Goal: Task Accomplishment & Management: Manage account settings

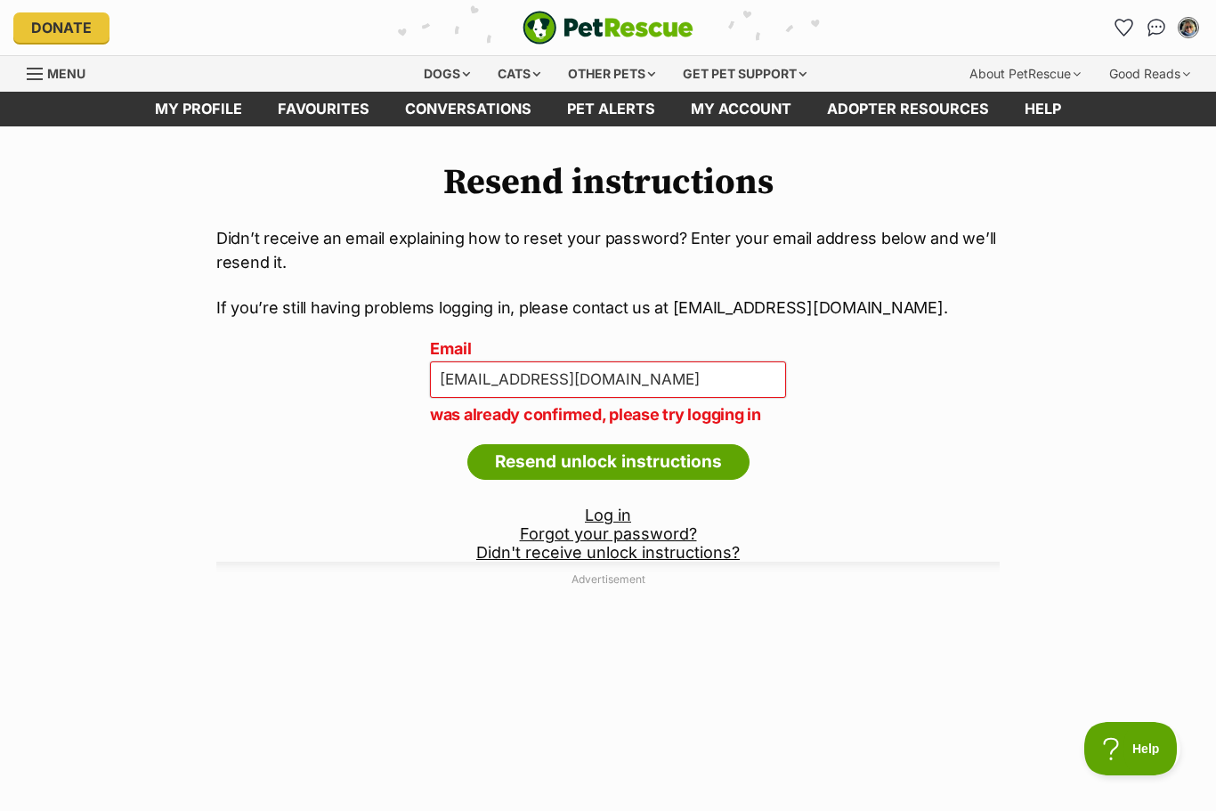
click at [649, 377] on input "[EMAIL_ADDRESS][DOMAIN_NAME]" at bounding box center [608, 379] width 356 height 37
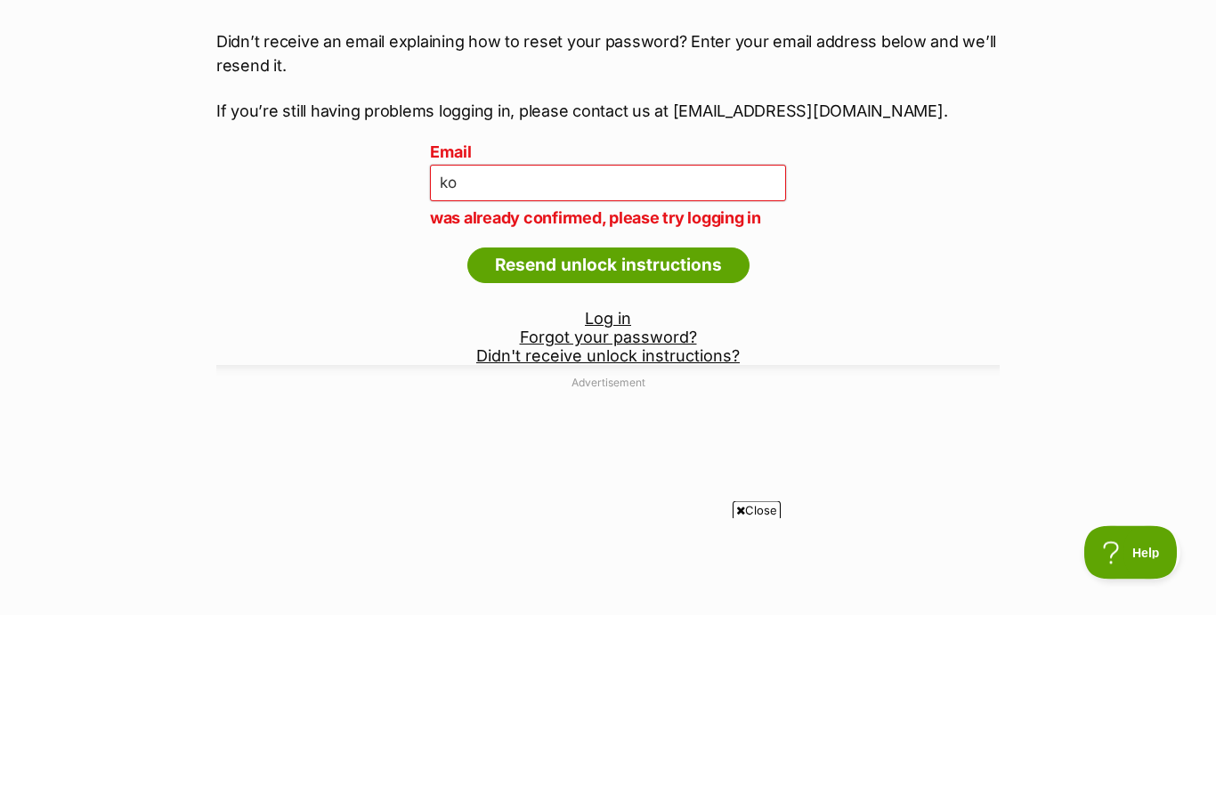
type input "k"
type input "[EMAIL_ADDRESS][DOMAIN_NAME]"
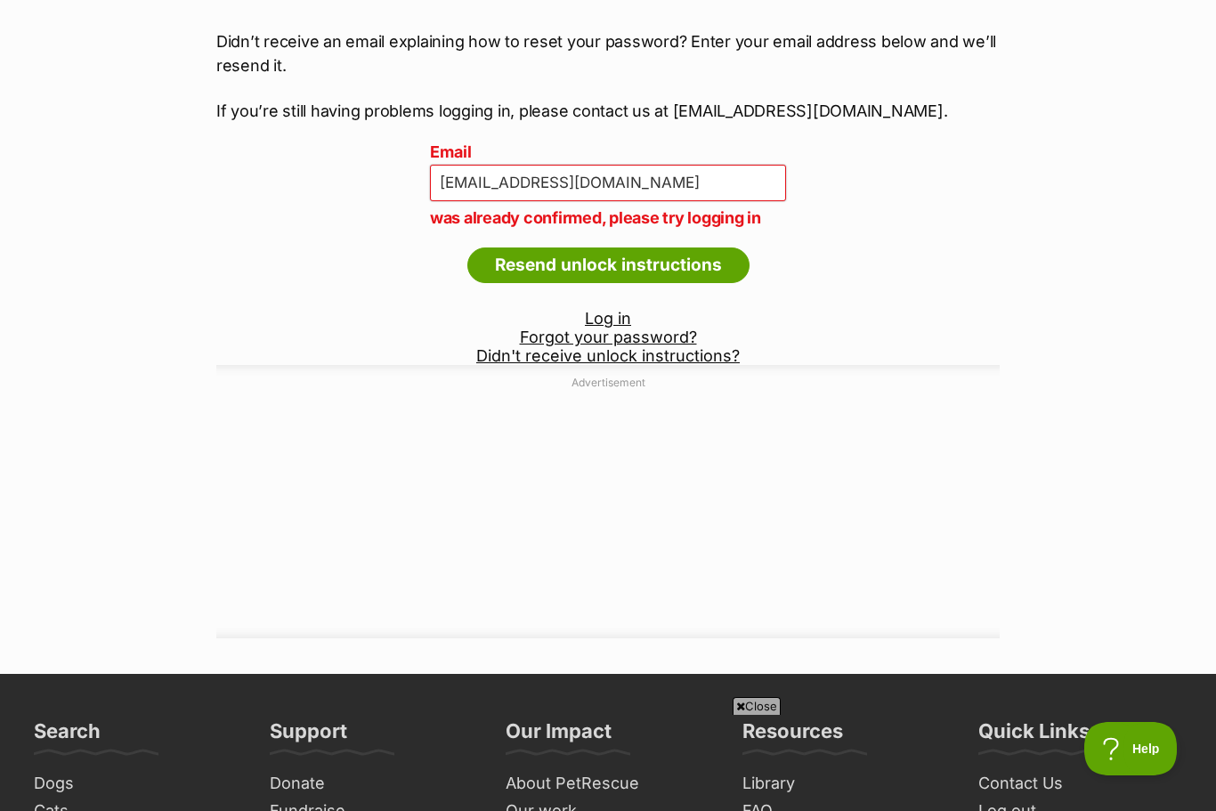
click at [722, 261] on input "Resend unlock instructions" at bounding box center [608, 265] width 282 height 36
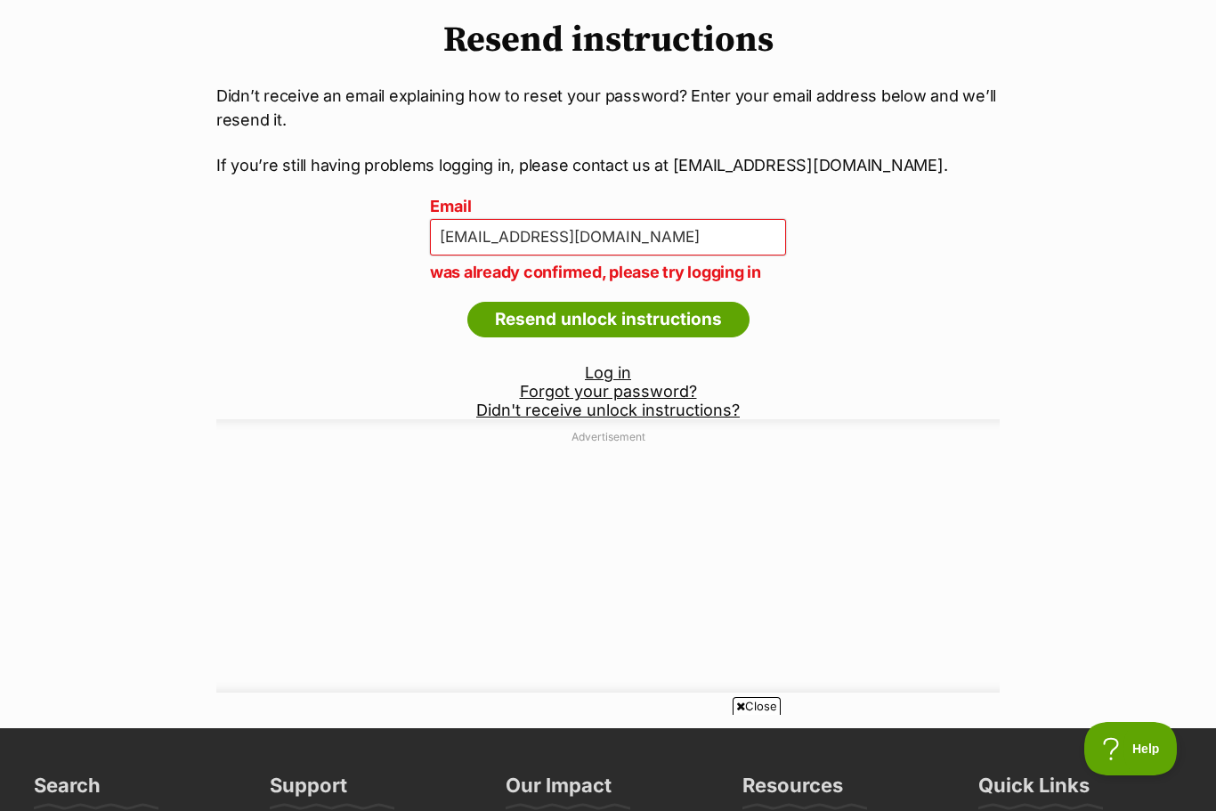
scroll to position [142, 0]
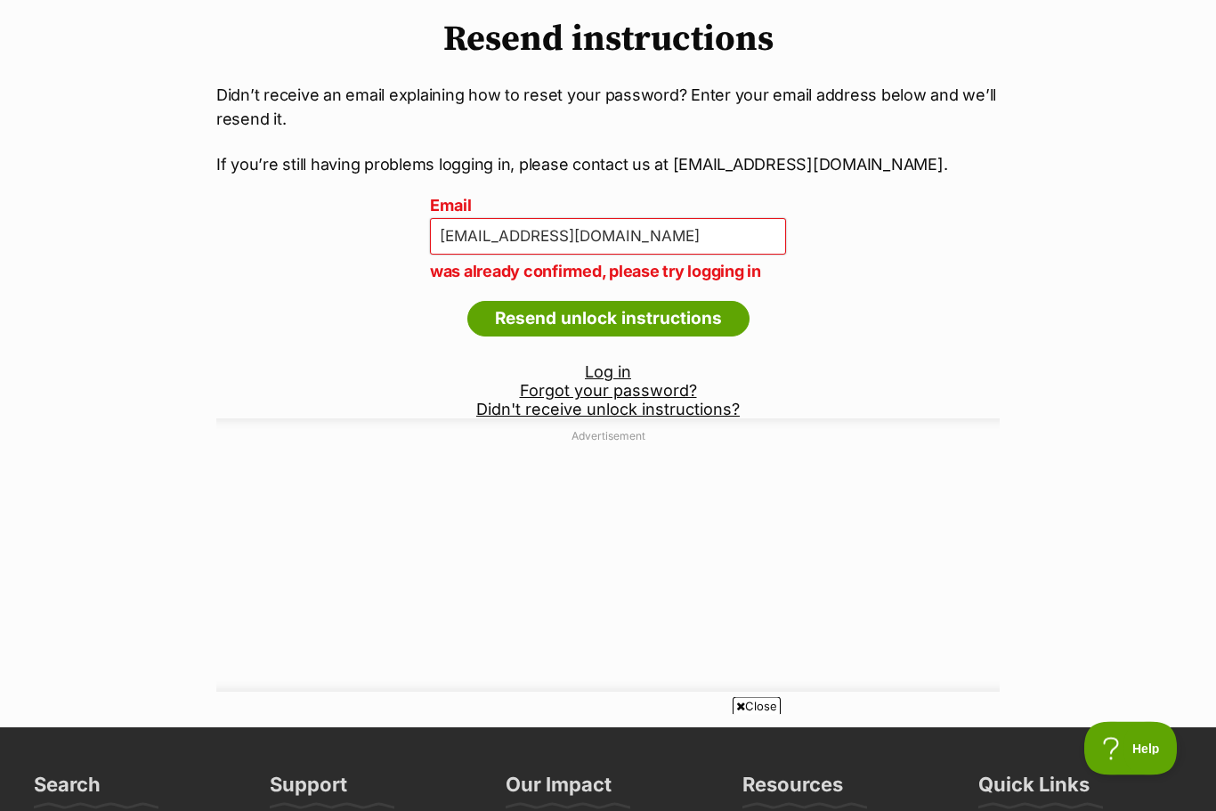
click at [610, 369] on link "Log in" at bounding box center [608, 372] width 46 height 19
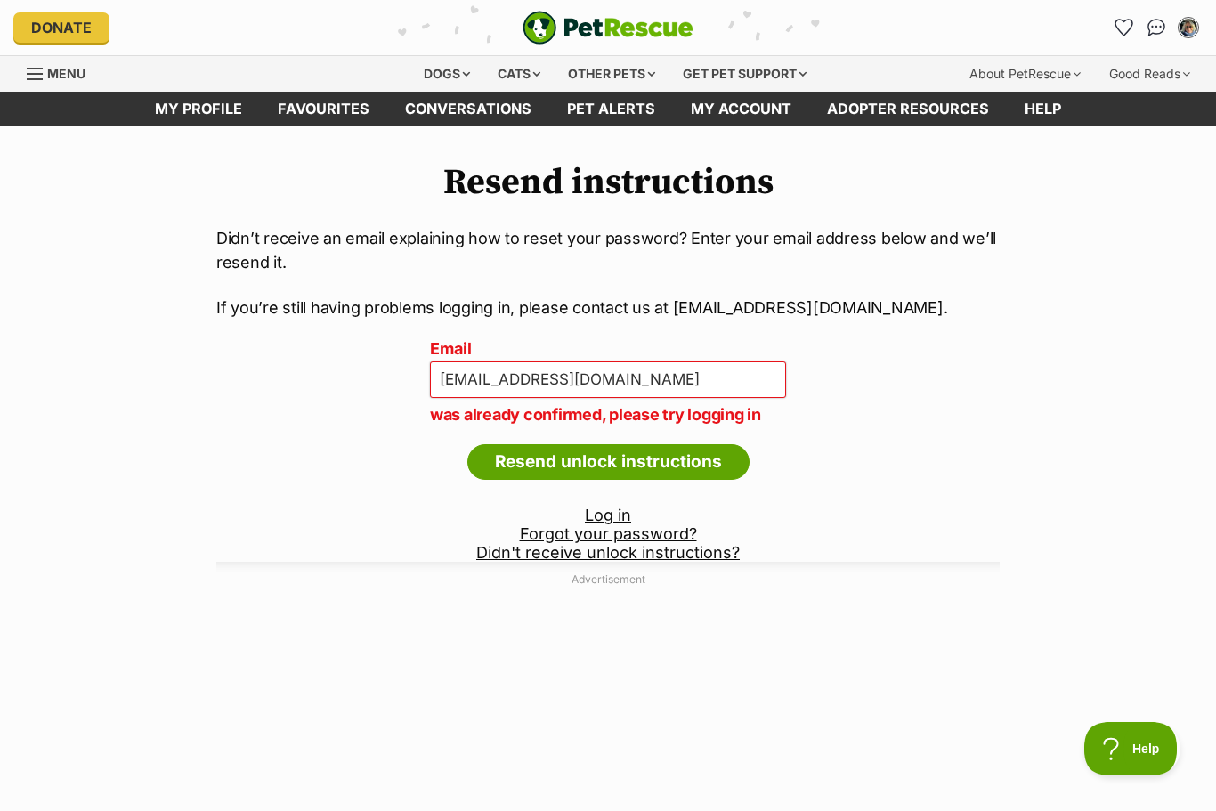
click at [614, 518] on link "Log in" at bounding box center [608, 515] width 46 height 19
click at [614, 516] on link "Log in" at bounding box center [608, 515] width 46 height 19
